Goal: Task Accomplishment & Management: Complete application form

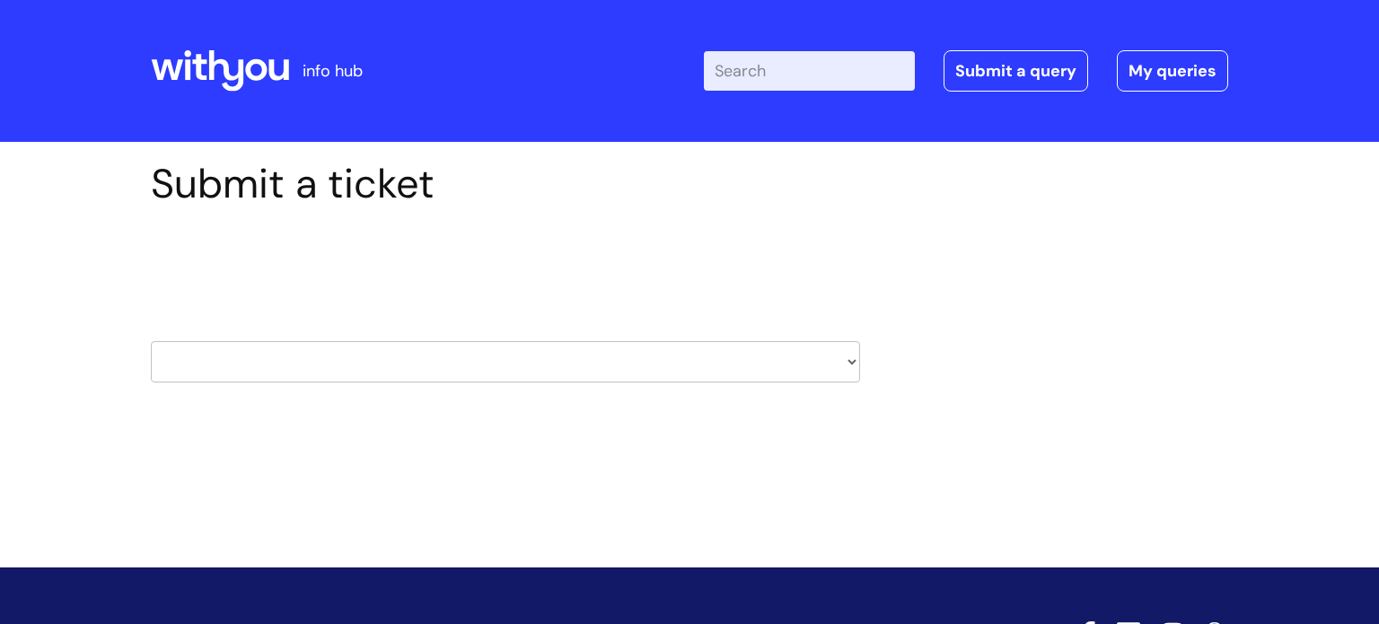
click at [392, 355] on select "HR / People IT and Support Clinical Drug Alerts Finance Accounts Data Support T…" at bounding box center [505, 361] width 709 height 41
select select "payroll"
click at [151, 341] on select "HR / People IT and Support Clinical Drug Alerts Finance Accounts Data Support T…" at bounding box center [505, 361] width 709 height 41
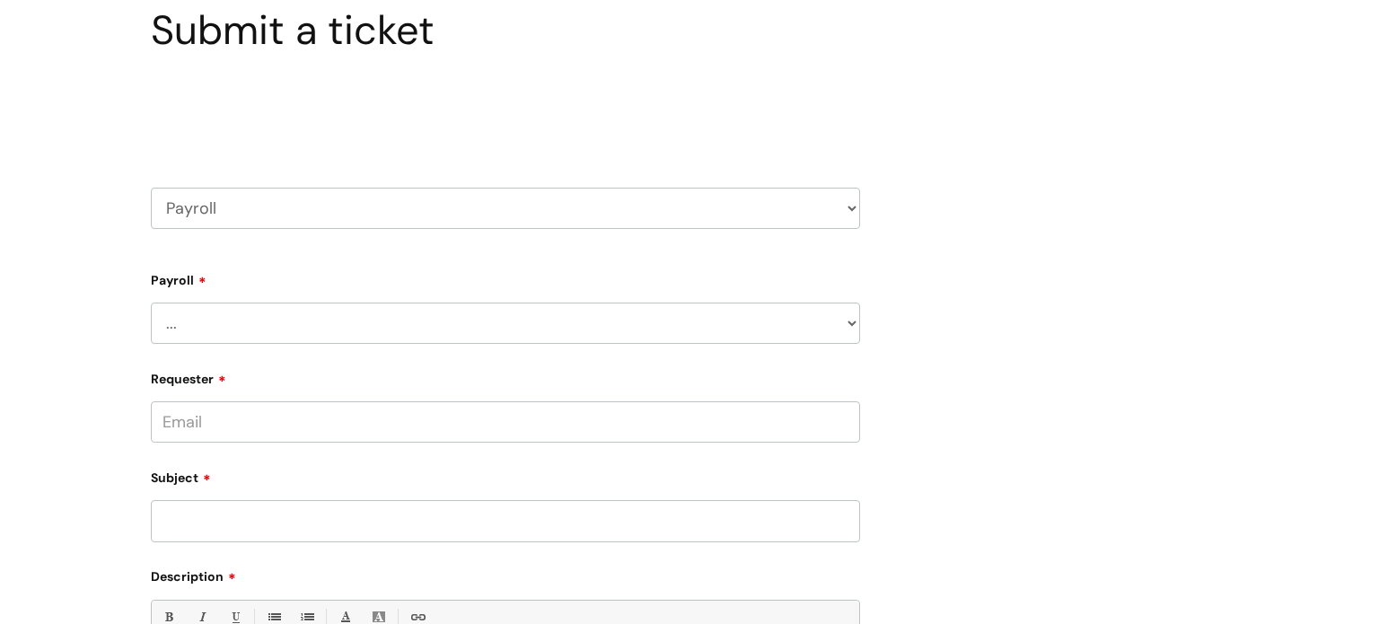
scroll to position [180, 0]
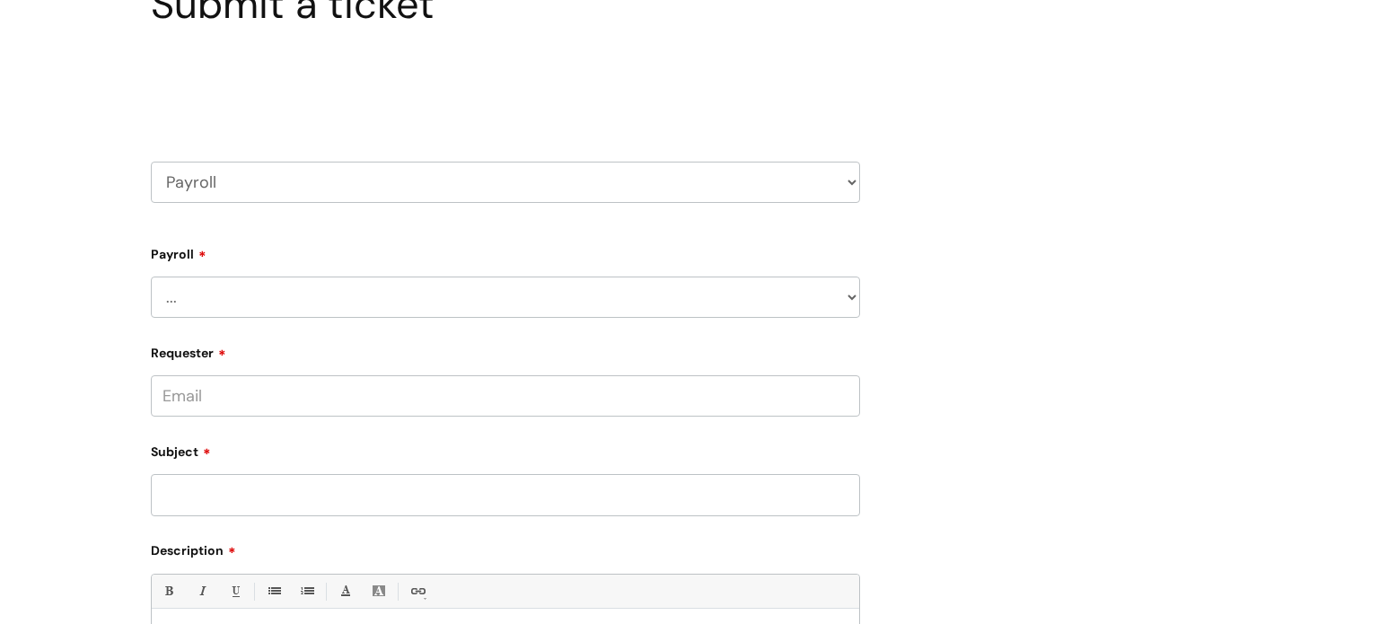
click at [223, 295] on select "... New Hires bank details/starter checklist forms Payroll queries Receiving in…" at bounding box center [505, 297] width 709 height 41
select select "Payroll queries"
click at [151, 277] on select "... New Hires bank details/starter checklist forms Payroll queries Receiving in…" at bounding box center [505, 297] width 709 height 41
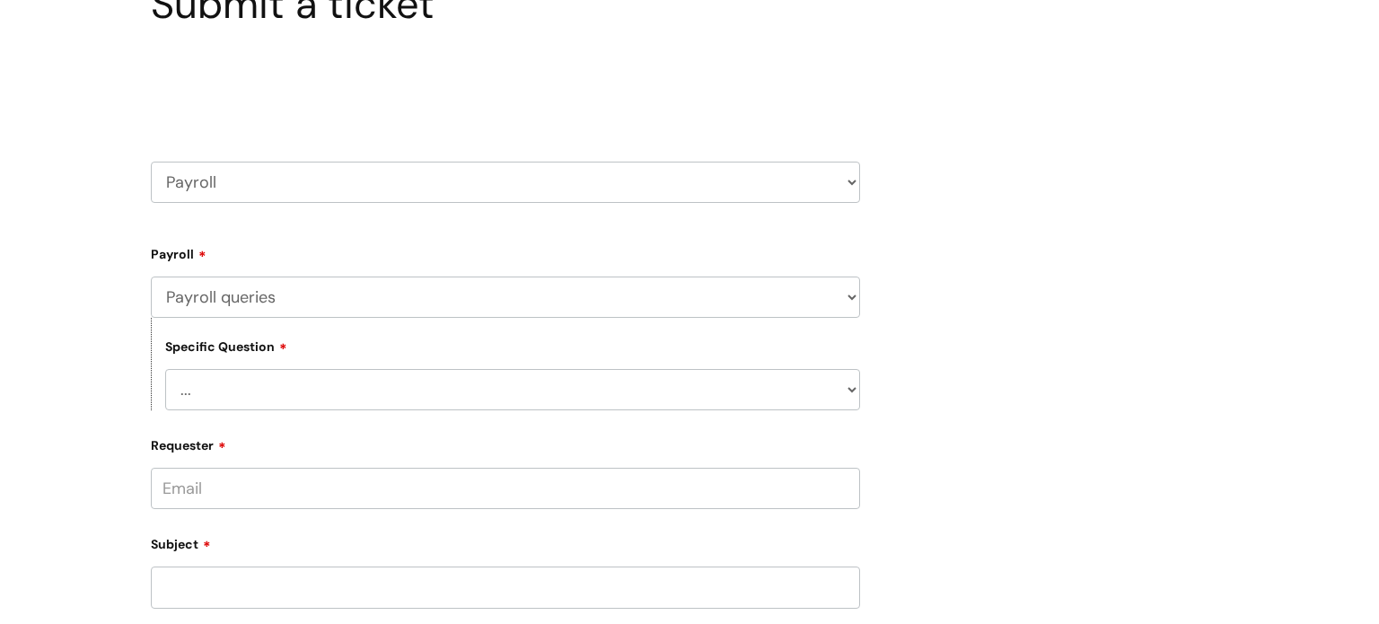
click at [244, 389] on select "... Changes queries Timesheet queries Salary and absence queries" at bounding box center [512, 389] width 695 height 41
select select "Salary and absence queries"
click at [165, 369] on select "... Changes queries Timesheet queries Salary and absence queries" at bounding box center [512, 389] width 695 height 41
click at [215, 496] on input "Requester" at bounding box center [505, 488] width 709 height 41
type input "[EMAIL_ADDRESS][DOMAIN_NAME]"
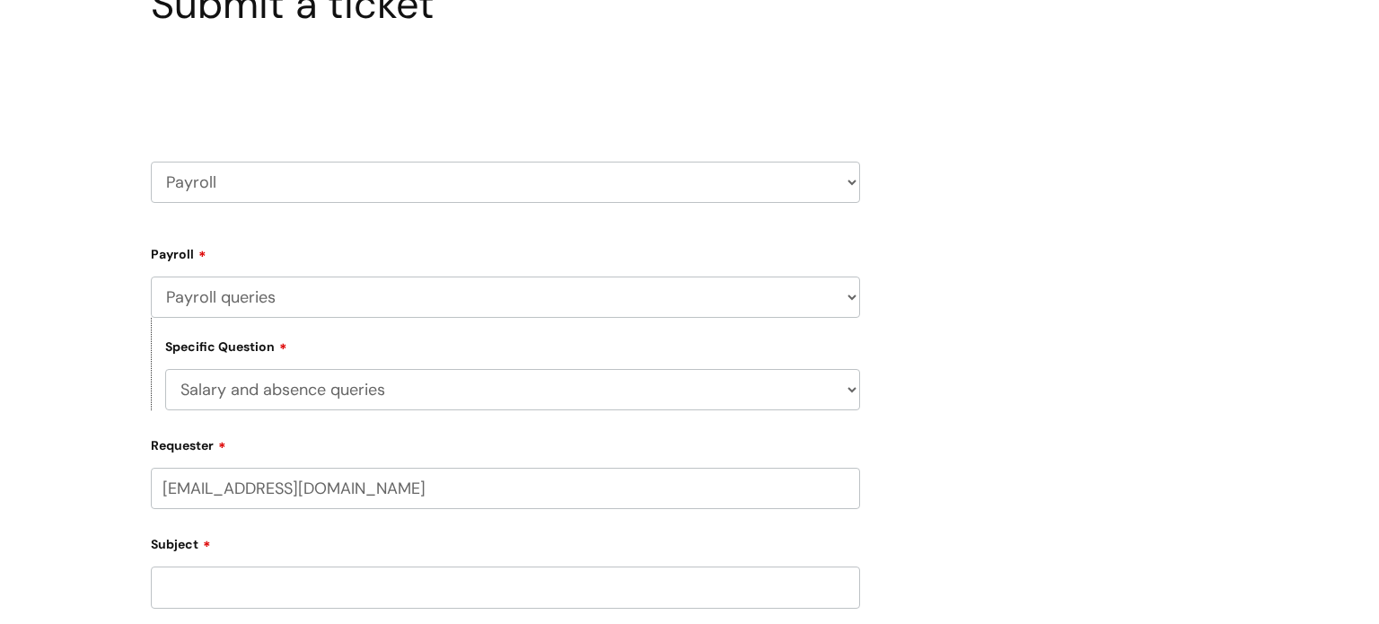
click at [198, 584] on input "Subject" at bounding box center [505, 587] width 709 height 41
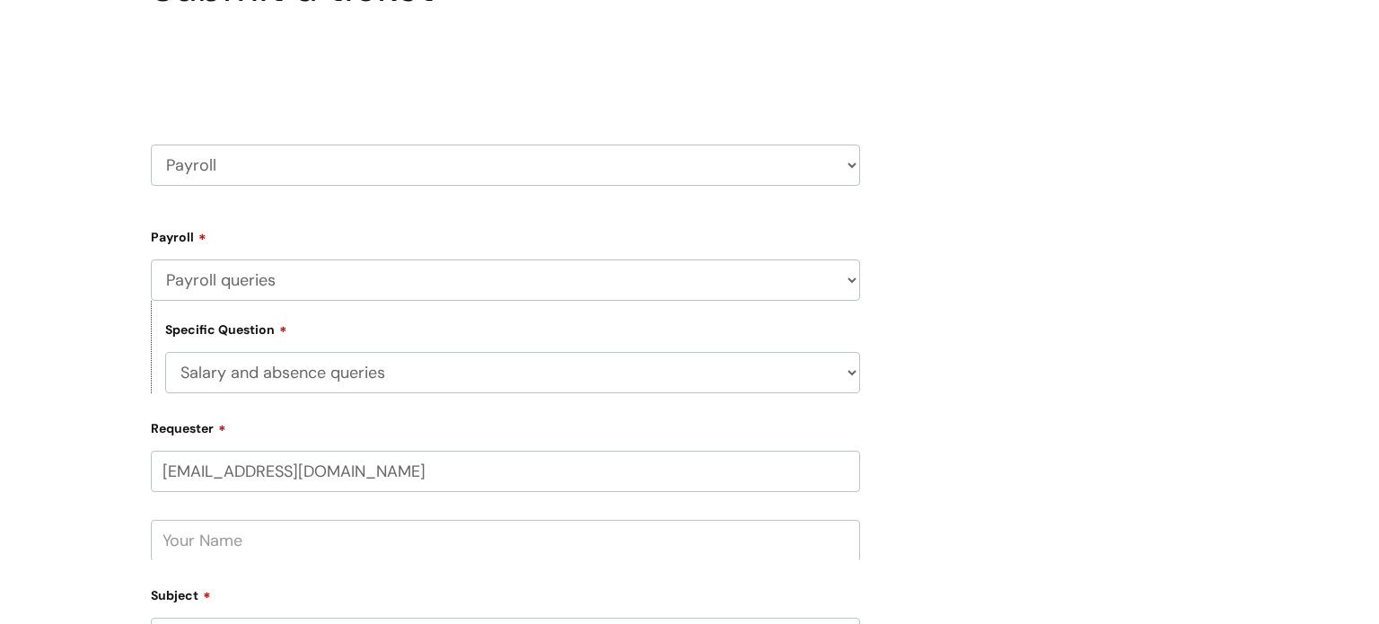
scroll to position [224, 0]
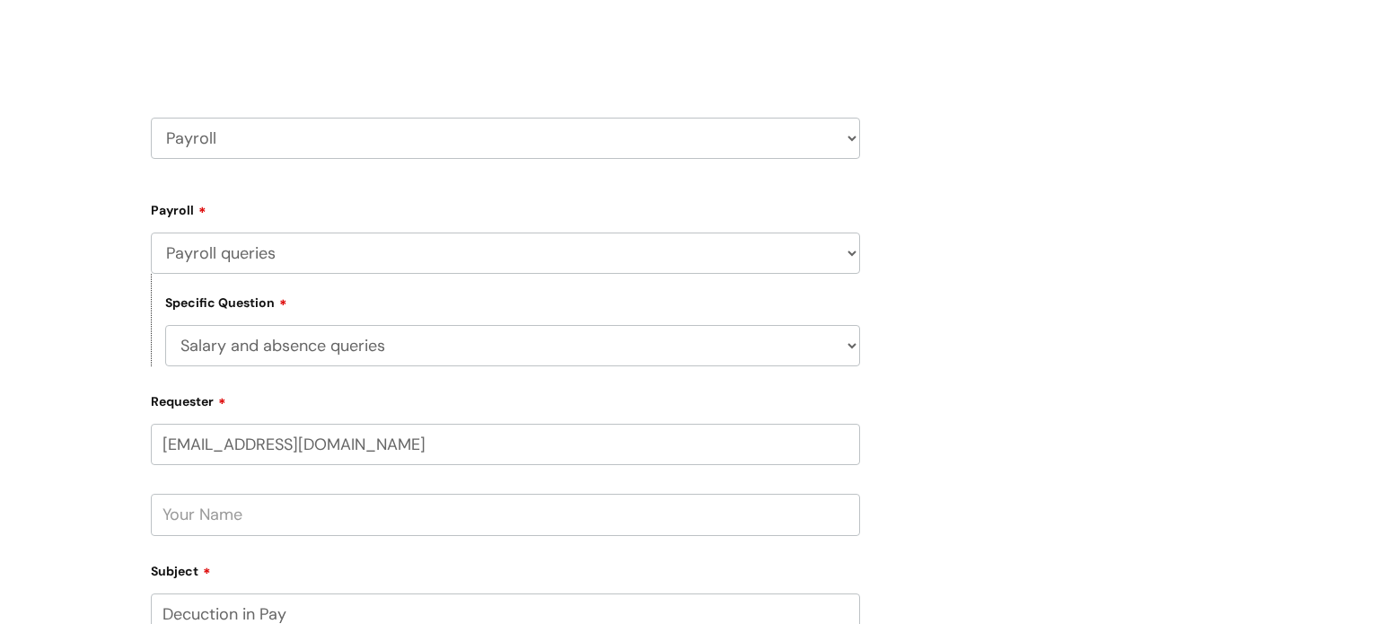
type input "Decuction in Pay"
click at [218, 496] on input "text" at bounding box center [505, 514] width 709 height 41
type input "[PERSON_NAME]"
click at [116, 466] on div "Submit a ticket Select issue type HR / People IT and Support Clinical Drug Aler…" at bounding box center [689, 512] width 1379 height 1189
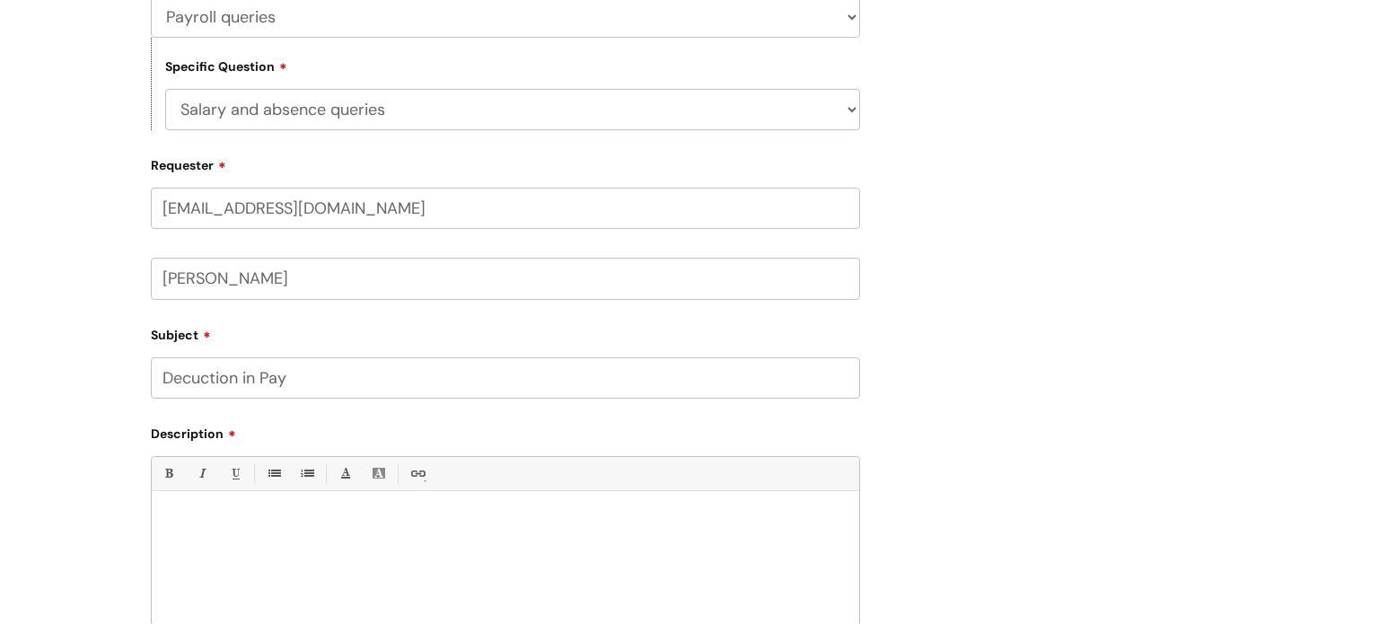
scroll to position [475, 0]
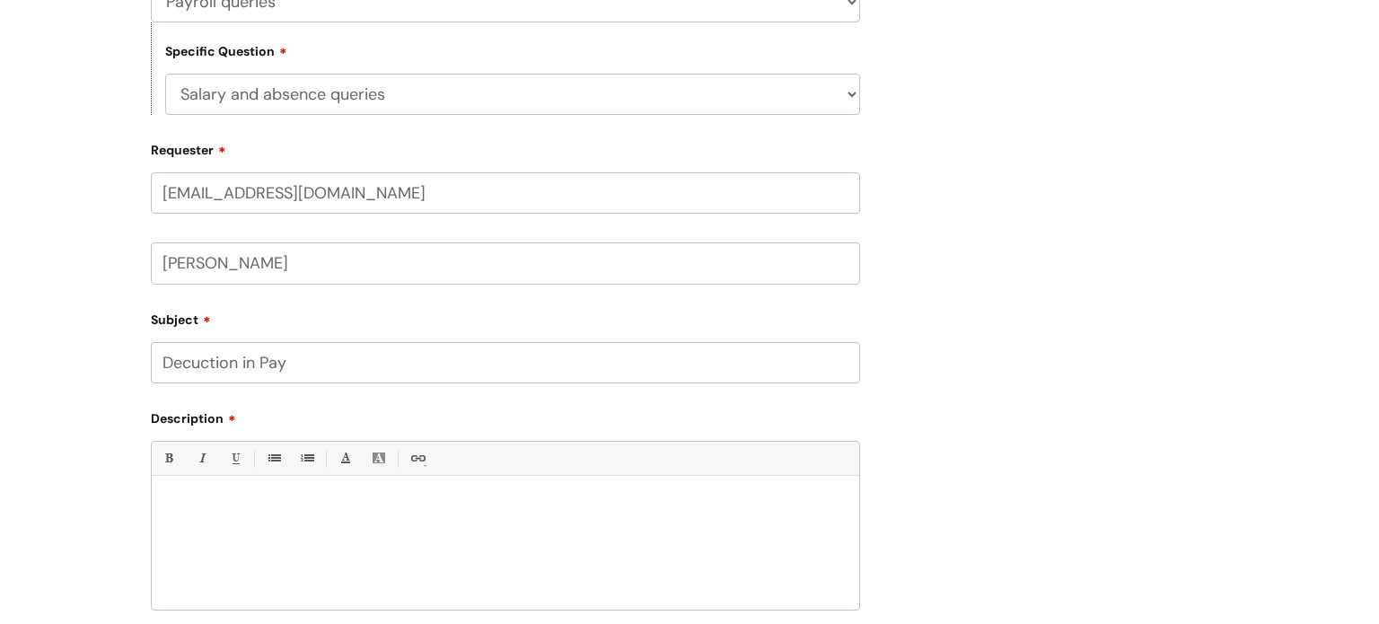
click at [179, 364] on input "Decuction in Pay" at bounding box center [505, 362] width 709 height 41
type input "Deduction in Pay"
click at [95, 359] on div "Submit a ticket Select issue type HR / People IT and Support Clinical Drug Aler…" at bounding box center [689, 261] width 1379 height 1189
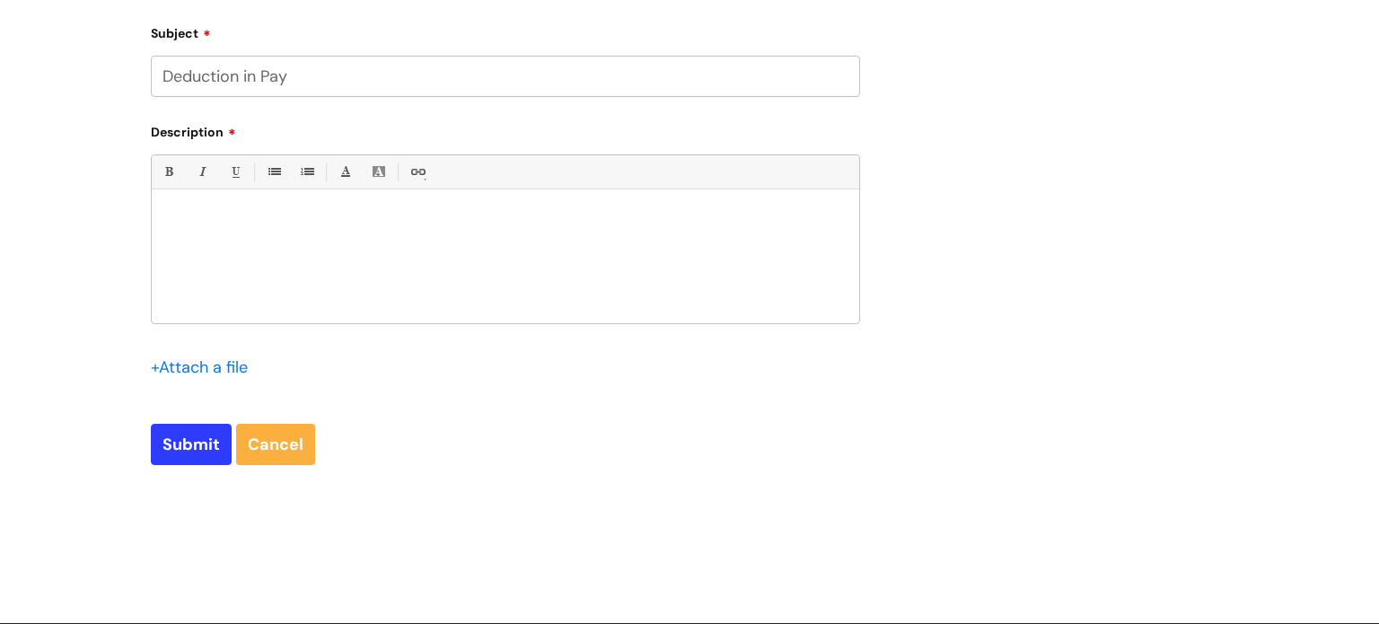
scroll to position [762, 0]
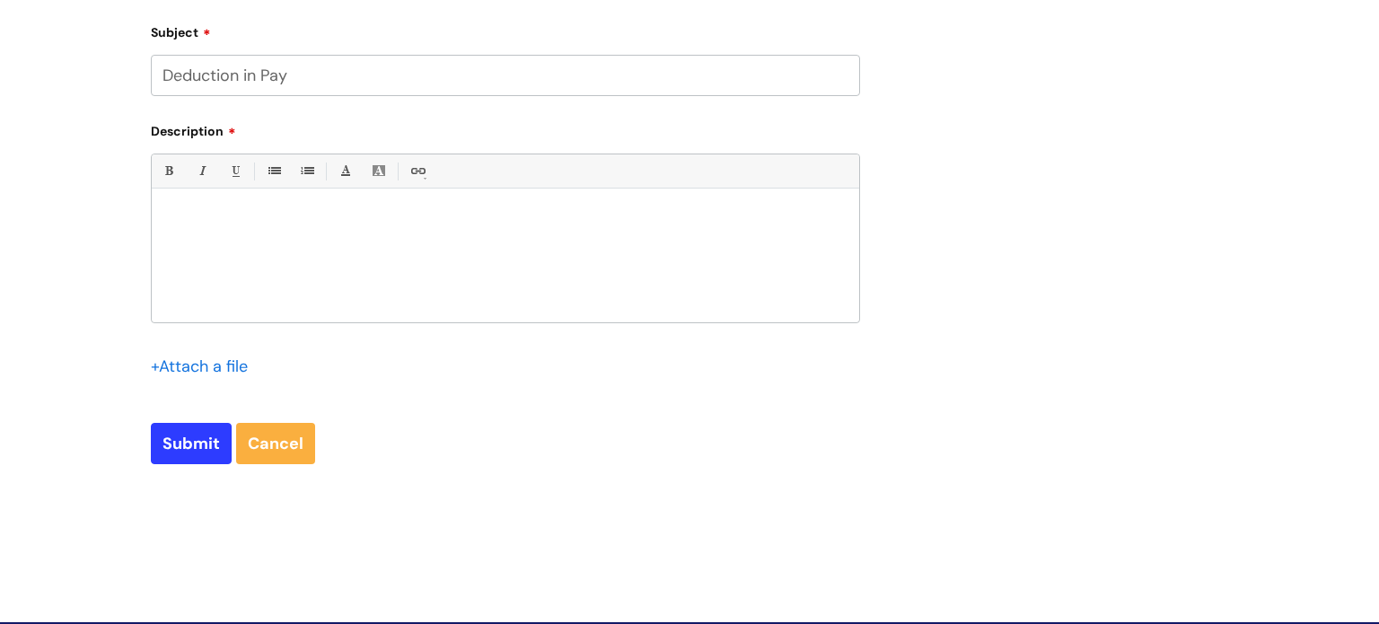
click at [271, 225] on p at bounding box center [505, 220] width 681 height 16
paste div
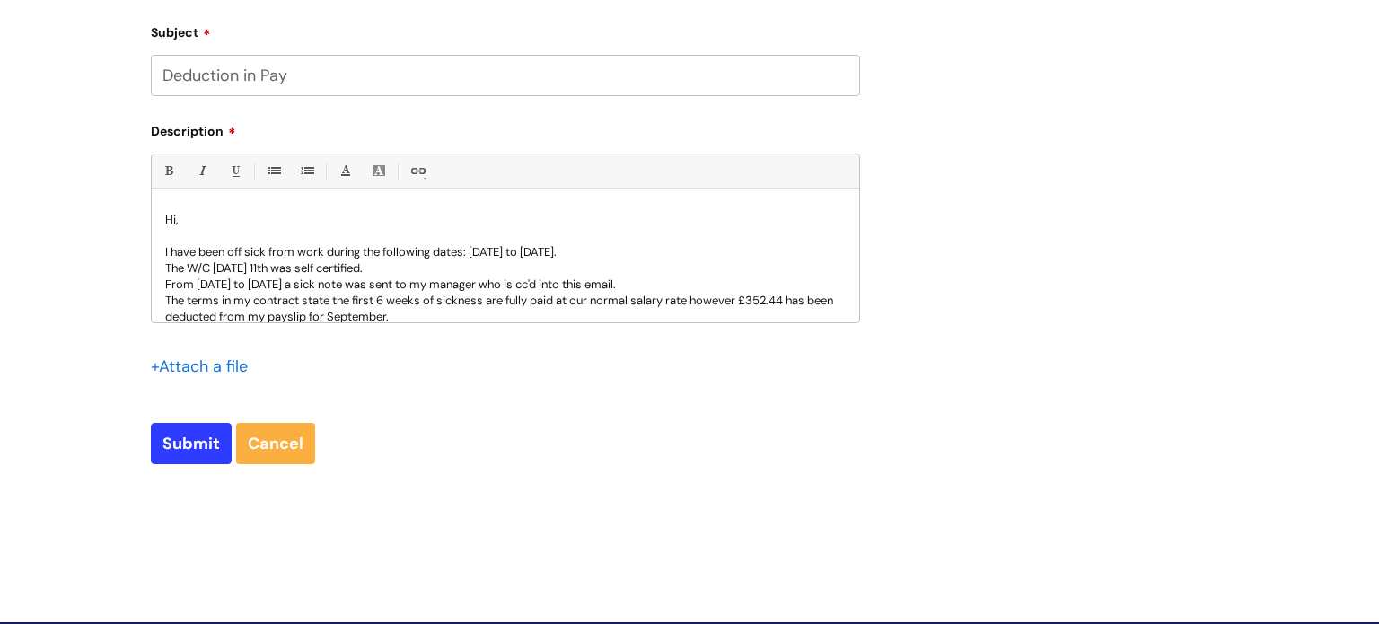
click at [250, 304] on p "The terms in my contract state the first 6 weeks of sickness are fully paid at …" at bounding box center [505, 309] width 681 height 32
drag, startPoint x: 621, startPoint y: 286, endPoint x: 803, endPoint y: 286, distance: 181.4
click at [803, 286] on p "From [DATE] to [DATE] a sick note was sent to my manager who is cc'd into this …" at bounding box center [505, 285] width 681 height 16
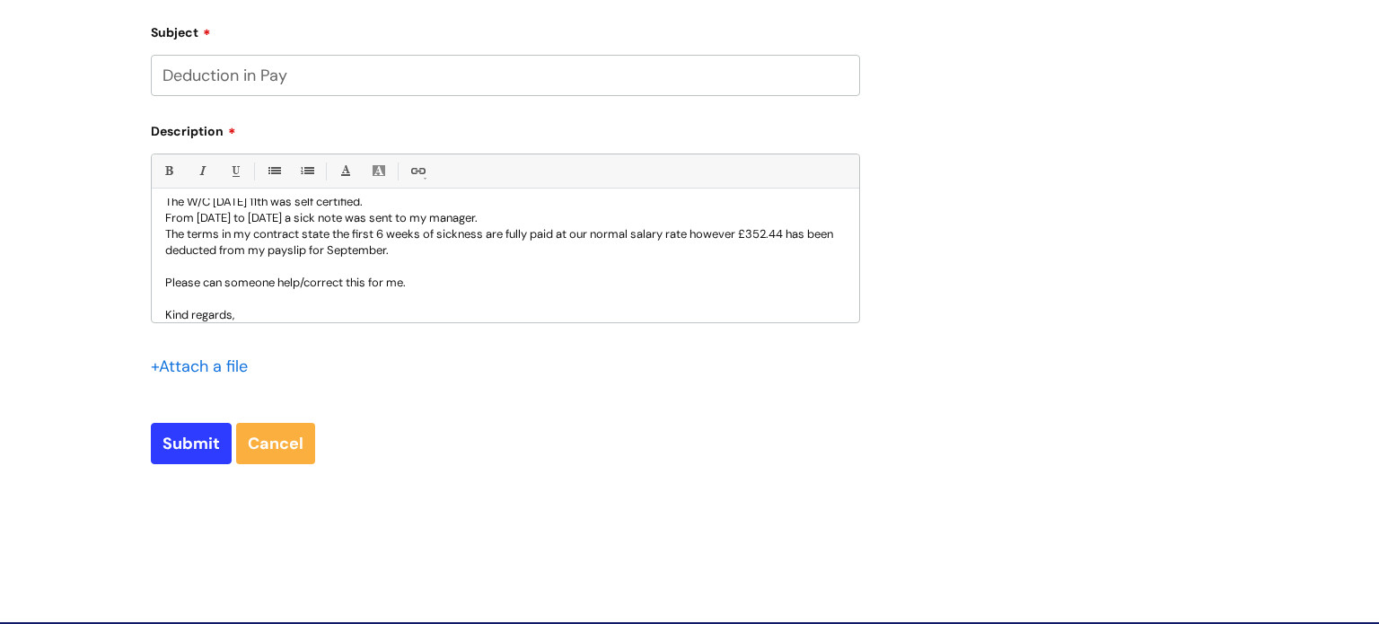
scroll to position [83, 0]
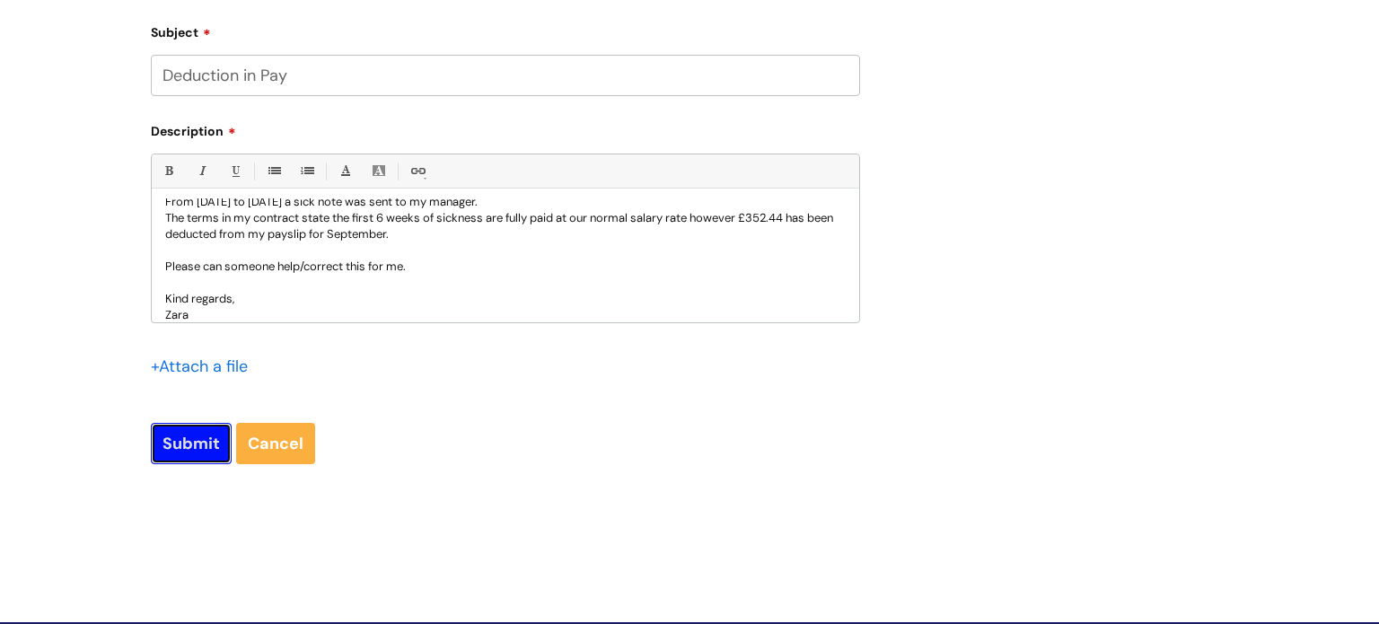
click at [199, 436] on input "Submit" at bounding box center [191, 443] width 81 height 41
type input "Please Wait..."
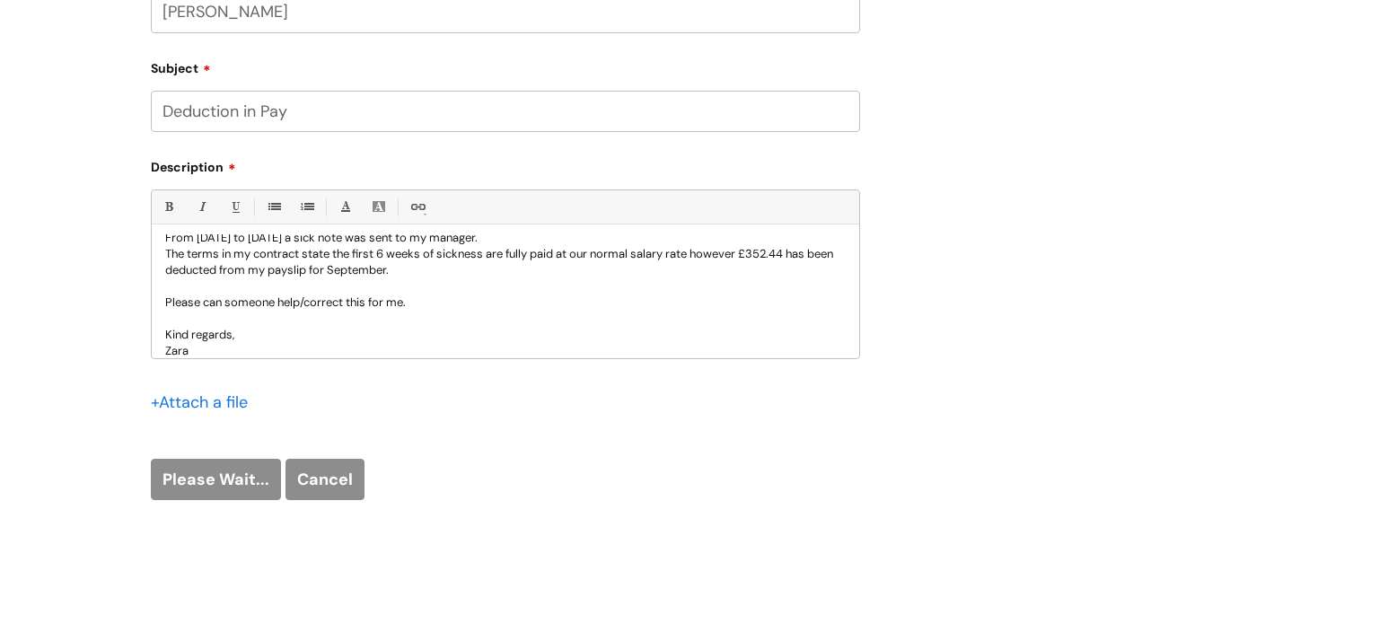
scroll to position [634, 0]
